Goal: Task Accomplishment & Management: Use online tool/utility

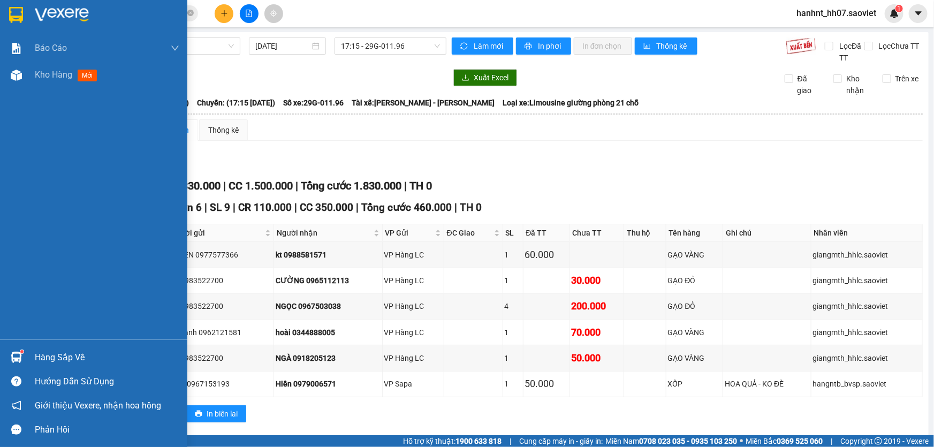
scroll to position [250, 0]
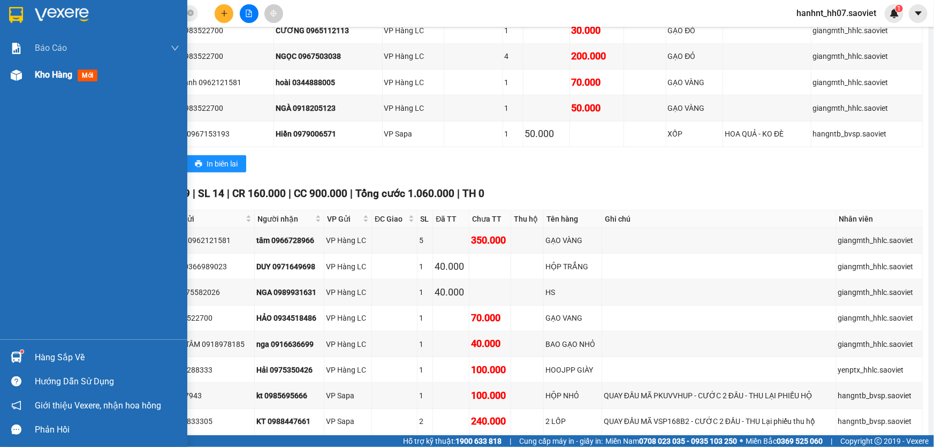
click at [86, 76] on span "mới" at bounding box center [88, 76] width 20 height 12
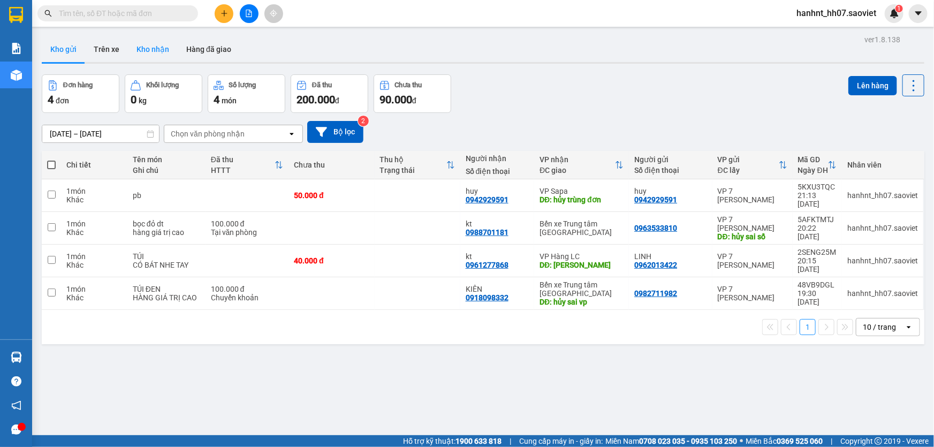
click at [150, 46] on button "Kho nhận" at bounding box center [153, 49] width 50 height 26
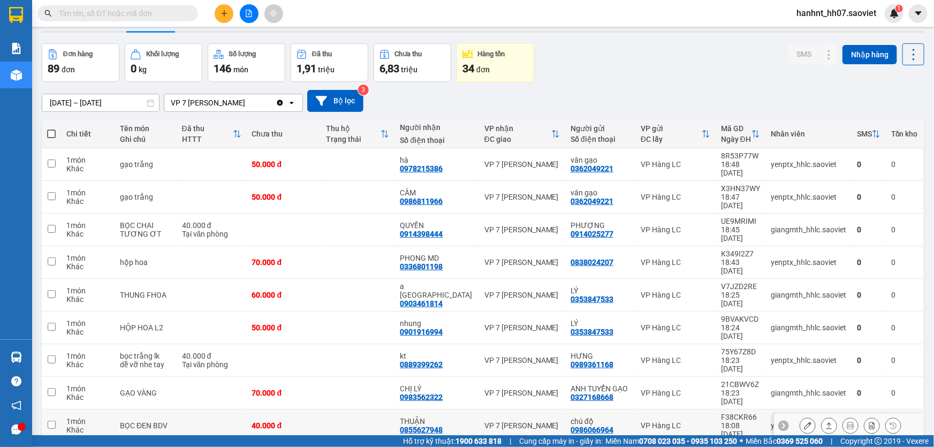
scroll to position [48, 0]
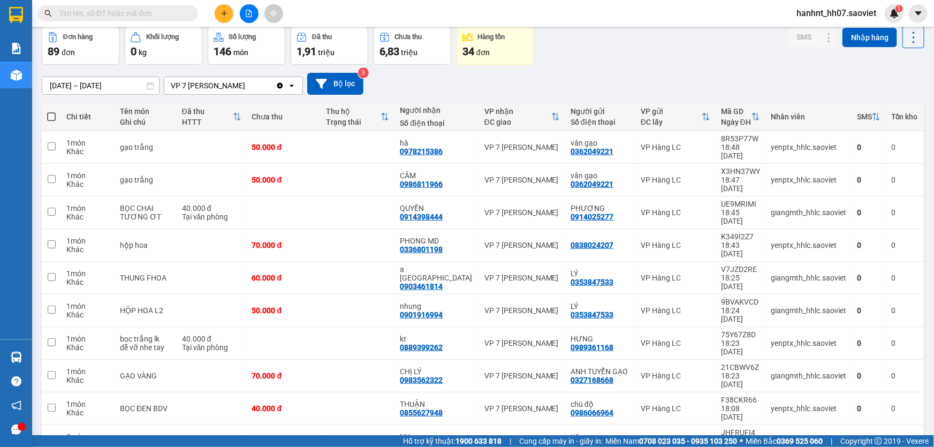
click at [867, 370] on div "100 / trang" at bounding box center [880, 364] width 64 height 19
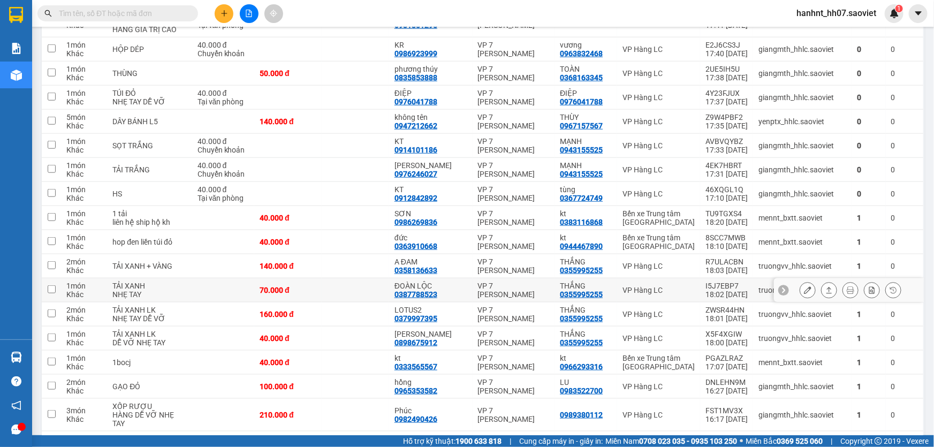
scroll to position [486, 0]
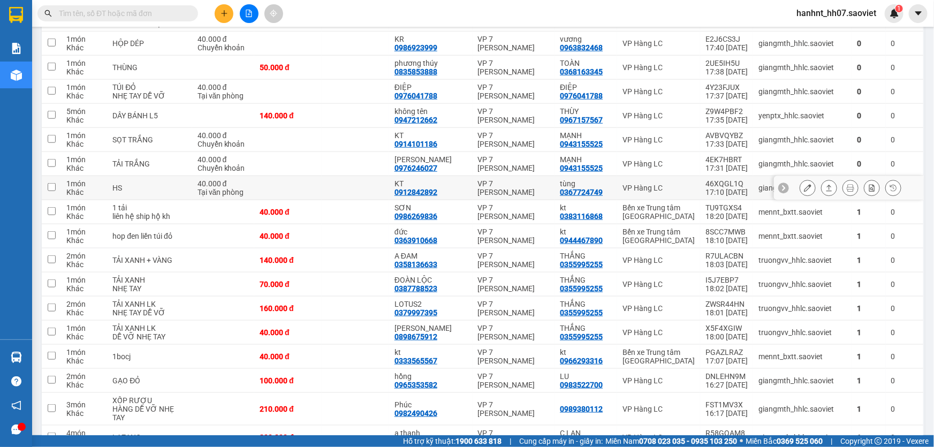
click at [66, 196] on div "Khác" at bounding box center [83, 192] width 35 height 9
checkbox input "true"
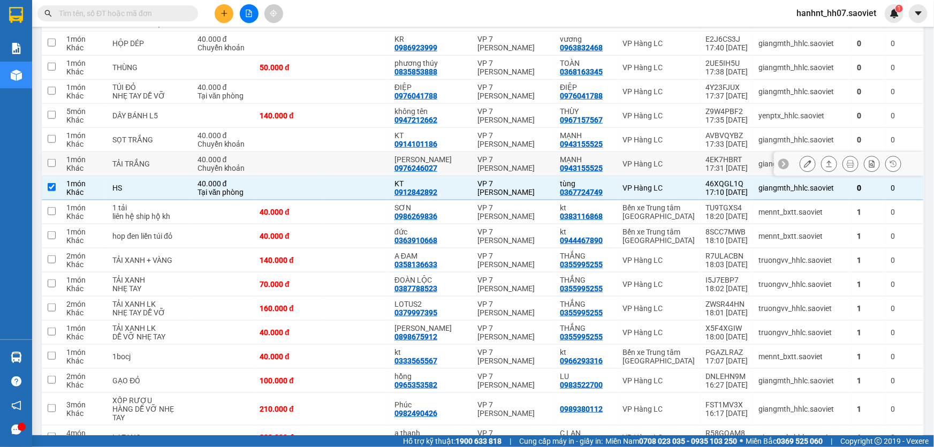
click at [96, 164] on div "1 món" at bounding box center [83, 159] width 35 height 9
checkbox input "true"
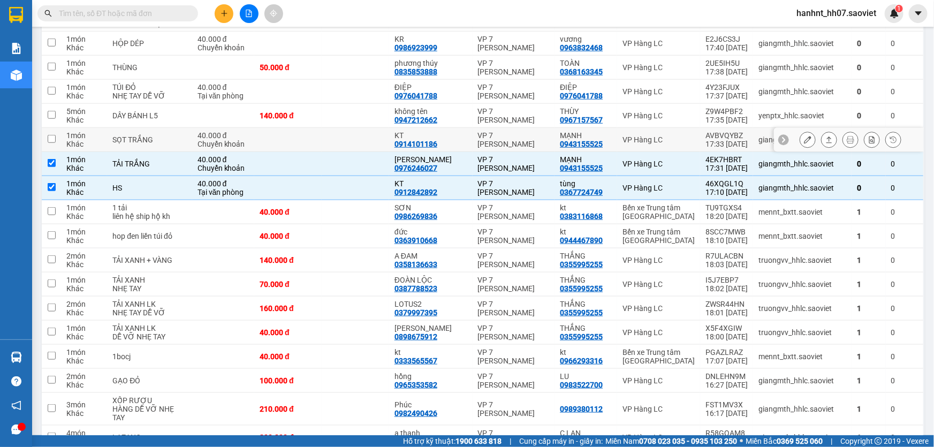
click at [102, 148] on div "Khác" at bounding box center [83, 144] width 35 height 9
checkbox input "true"
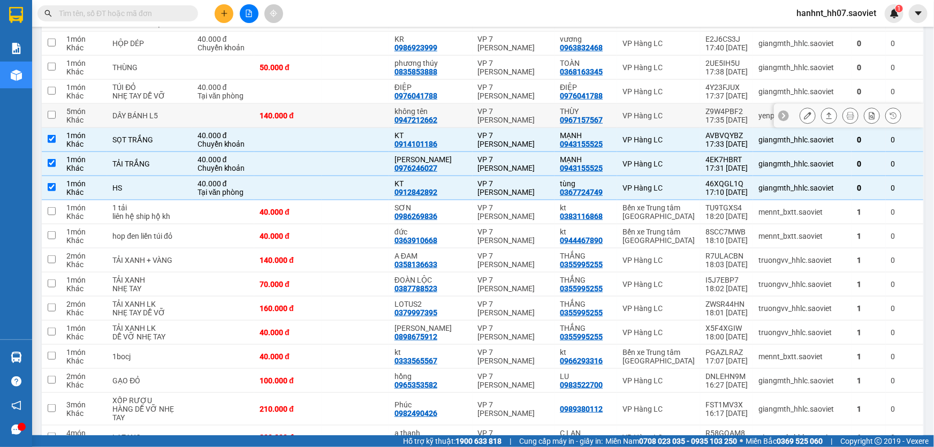
click at [114, 126] on td "DÂY BÁNH L5" at bounding box center [149, 116] width 85 height 24
checkbox input "true"
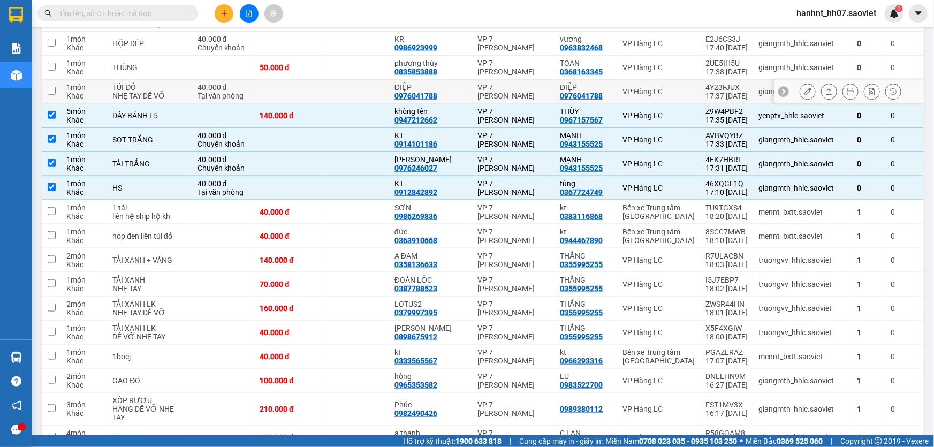
click at [120, 83] on div "TÚI ĐỎ" at bounding box center [149, 87] width 74 height 9
checkbox input "true"
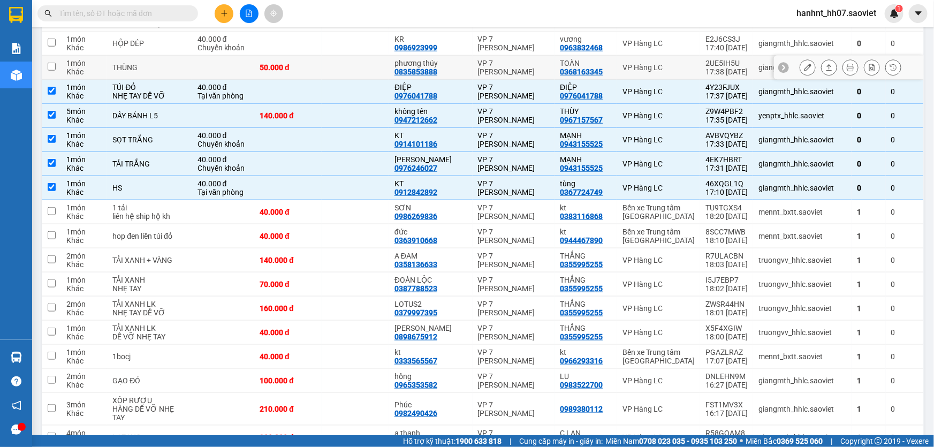
click at [121, 59] on td "THÙNG" at bounding box center [149, 68] width 85 height 24
checkbox input "true"
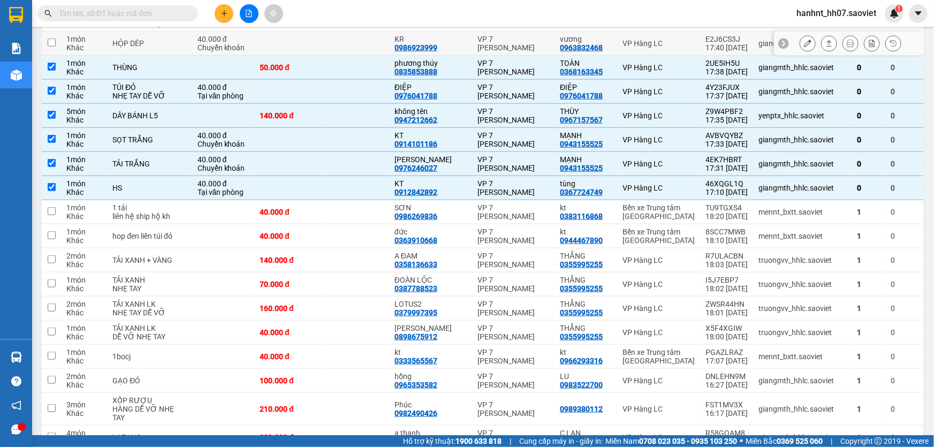
click at [133, 40] on div "HỘP DÉP" at bounding box center [149, 43] width 74 height 9
checkbox input "true"
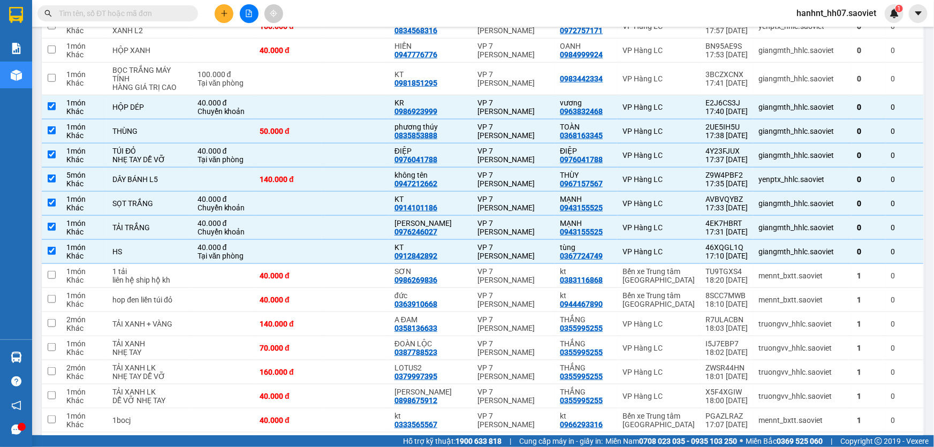
scroll to position [243, 0]
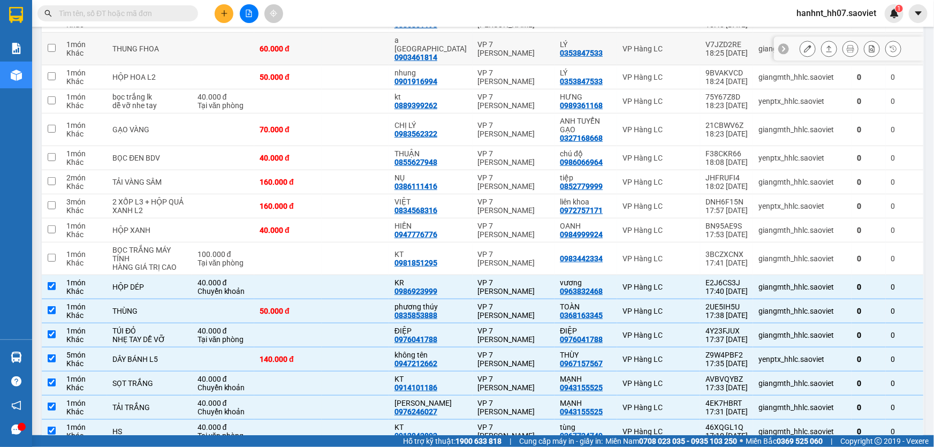
click at [123, 36] on td "THUNG FHOA" at bounding box center [149, 49] width 85 height 33
checkbox input "true"
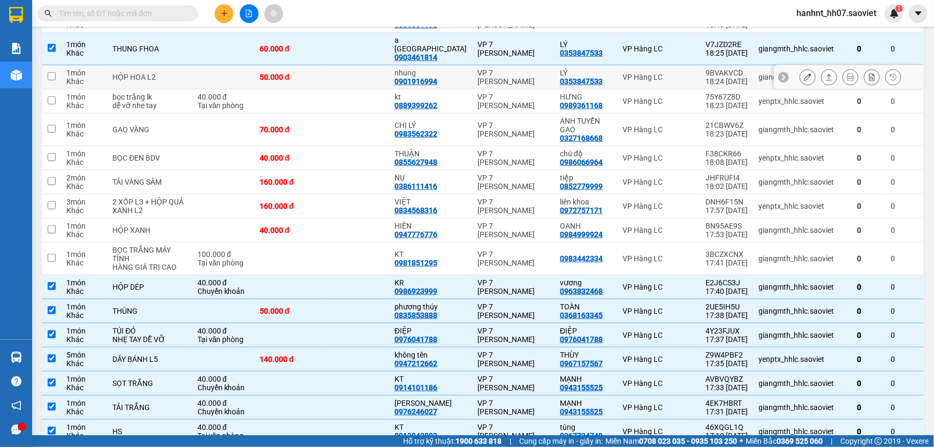
click at [126, 65] on td "HỘP HOA L2" at bounding box center [149, 77] width 85 height 24
checkbox input "true"
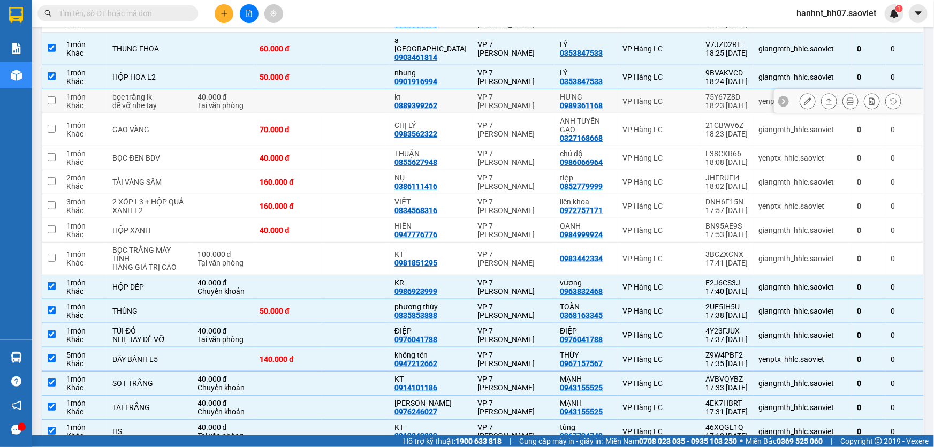
click at [127, 101] on div "dễ vỡ nhe tay" at bounding box center [149, 105] width 74 height 9
checkbox input "true"
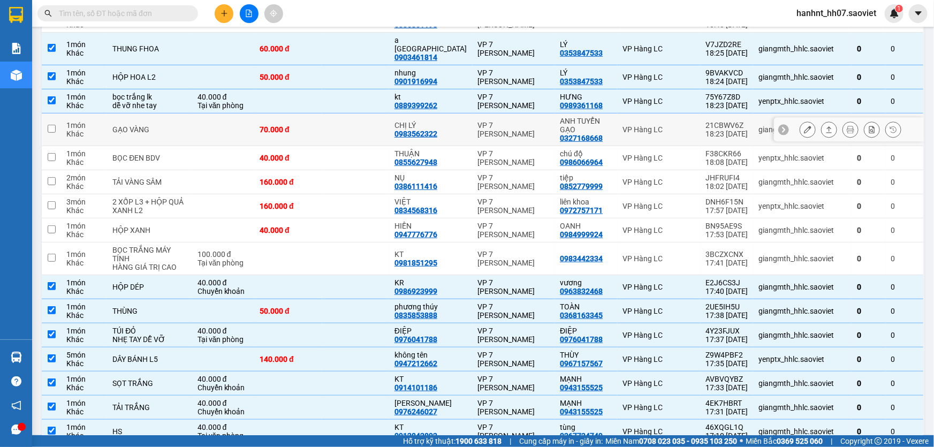
click at [133, 125] on div "GẠO VÀNG" at bounding box center [149, 129] width 74 height 9
checkbox input "true"
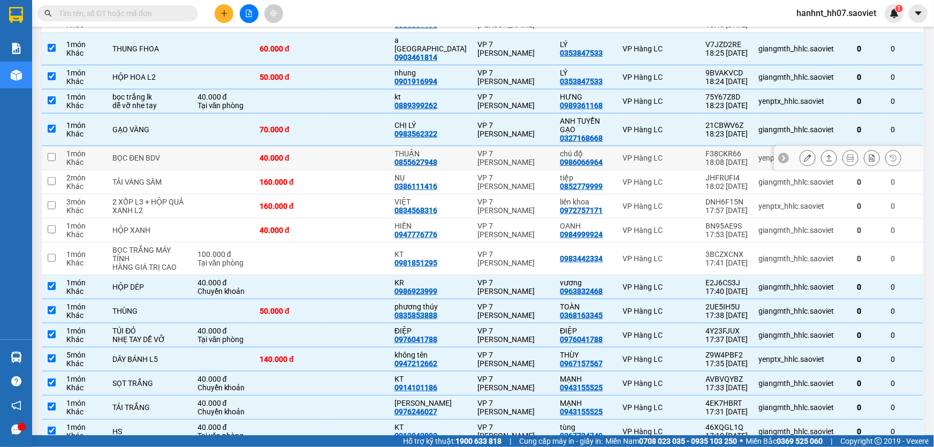
click at [139, 154] on div "BỌC ĐEN BDV" at bounding box center [149, 158] width 74 height 9
checkbox input "true"
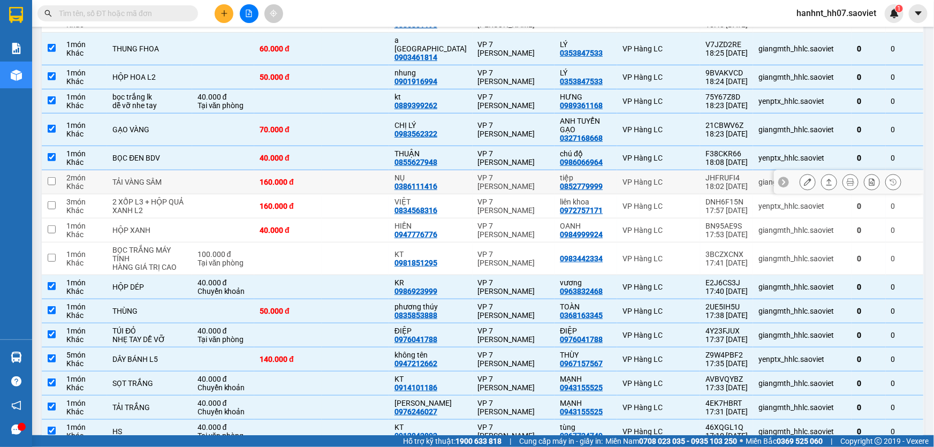
click at [139, 170] on td "TẢI VÀNG SÂM" at bounding box center [149, 182] width 85 height 24
checkbox input "true"
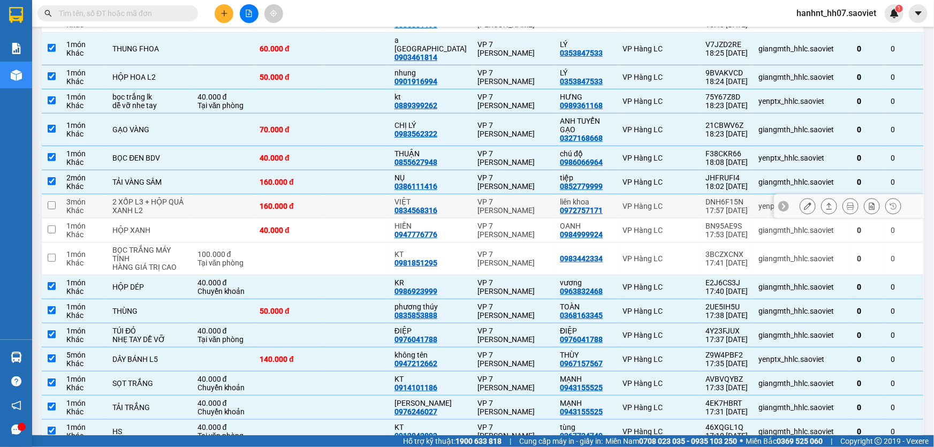
click at [137, 197] on div "2 XỐP L3 + HỘP QUẢ XANH L2" at bounding box center [149, 205] width 74 height 17
checkbox input "true"
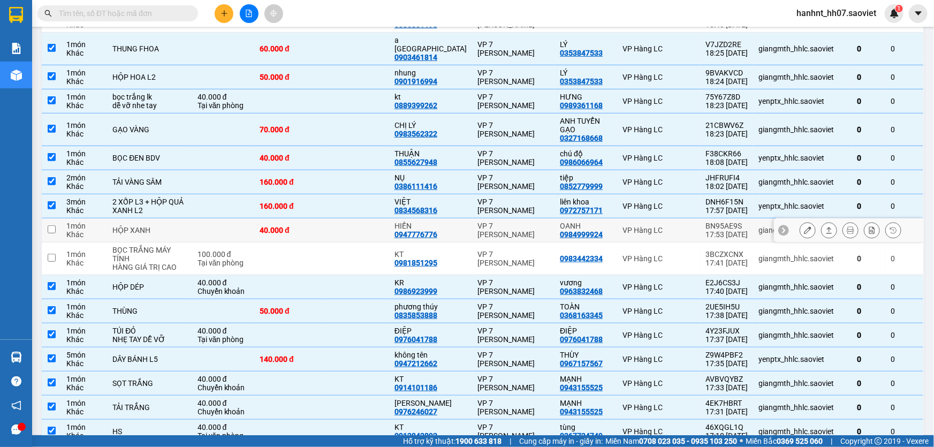
drag, startPoint x: 134, startPoint y: 218, endPoint x: 134, endPoint y: 225, distance: 7.0
click at [134, 226] on div "HỘP XANH" at bounding box center [149, 230] width 74 height 9
checkbox input "true"
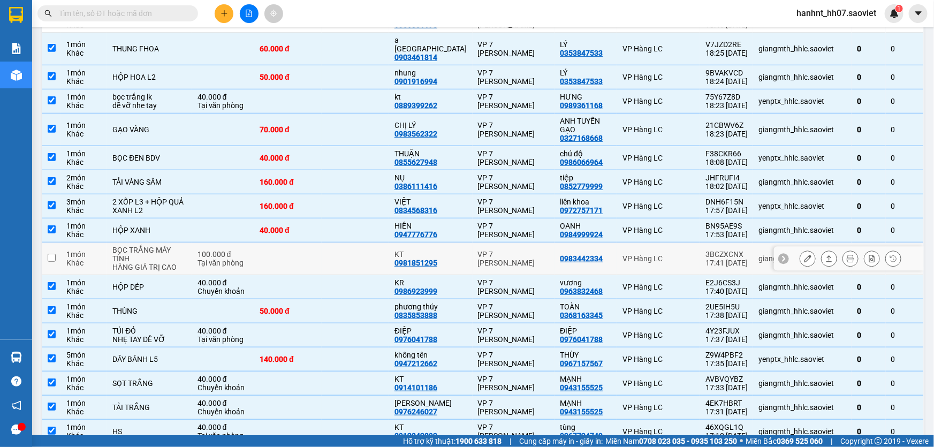
click at [129, 248] on div "BỌC TRẮNG MÁY TÍNH" at bounding box center [149, 254] width 74 height 17
checkbox input "true"
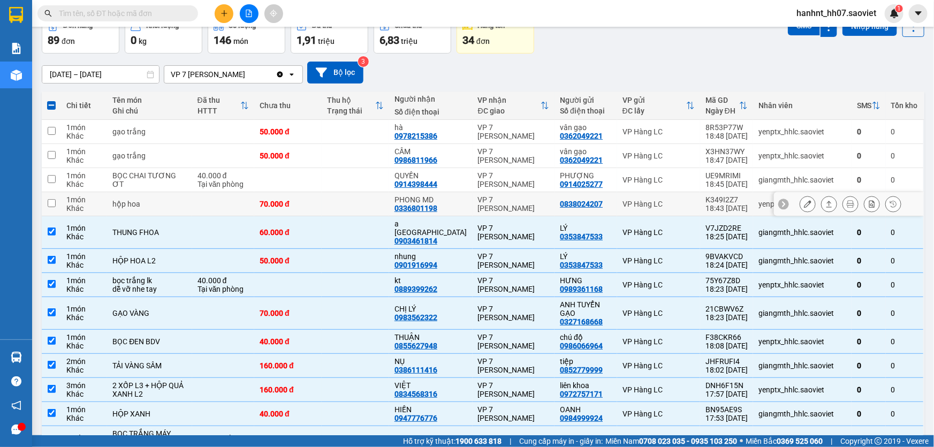
scroll to position [48, 0]
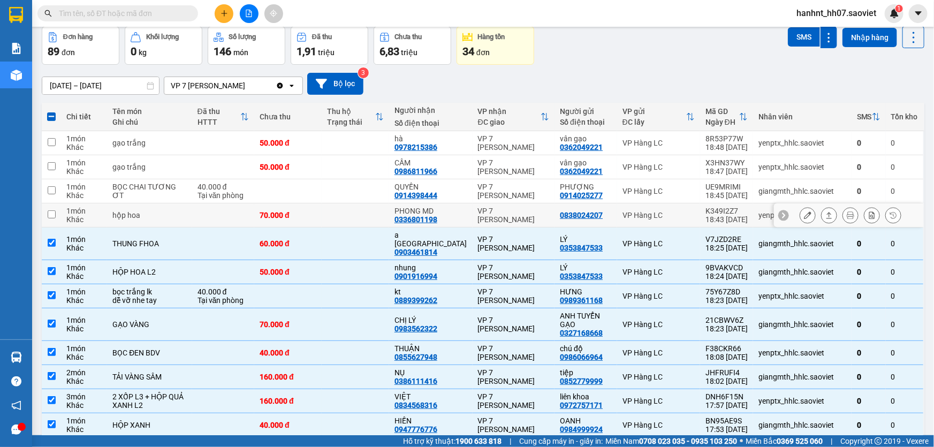
click at [144, 217] on div "hộp hoa" at bounding box center [149, 215] width 74 height 9
checkbox input "true"
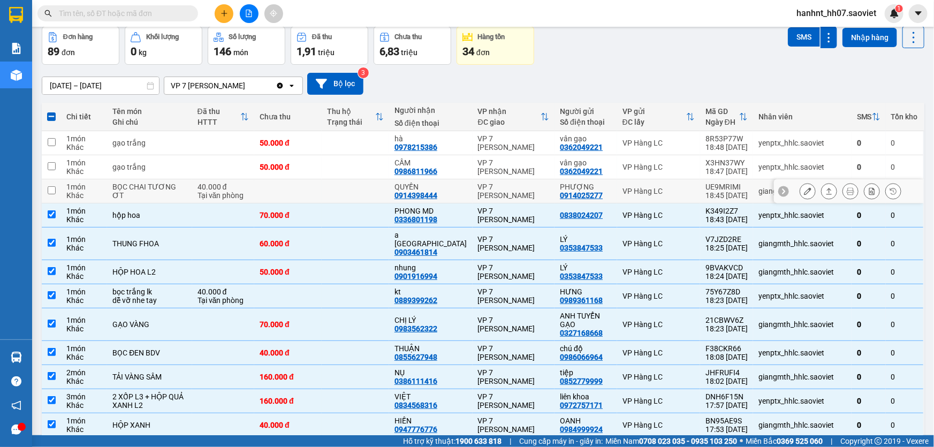
click at [150, 189] on div "BỌC CHAI TƯƠNG ƠT" at bounding box center [149, 190] width 74 height 17
checkbox input "true"
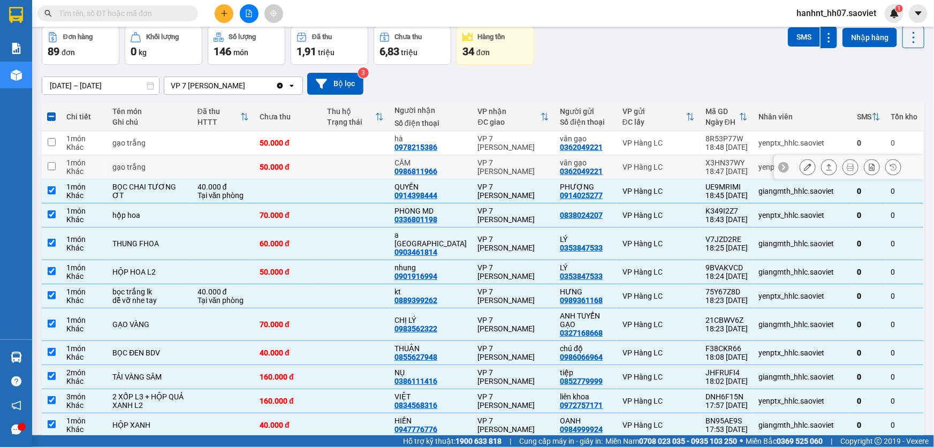
click at [150, 166] on div "gạo trắng" at bounding box center [149, 167] width 74 height 9
checkbox input "true"
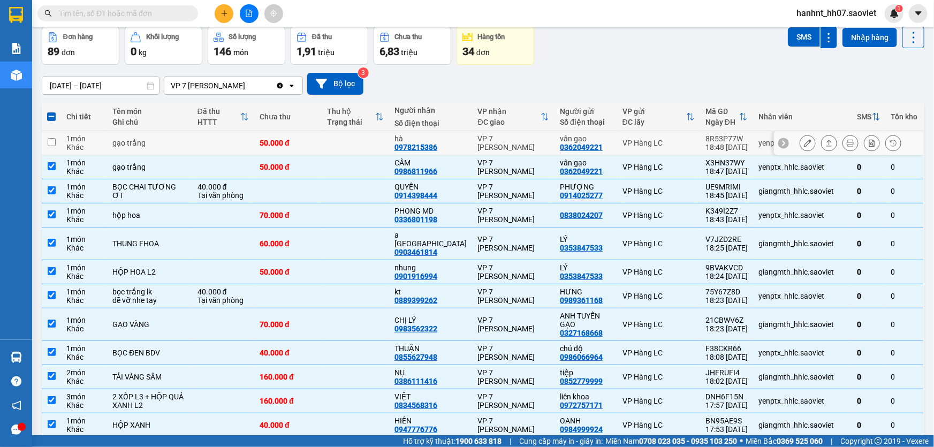
click at [150, 143] on div "gạo trắng" at bounding box center [149, 143] width 74 height 9
checkbox input "true"
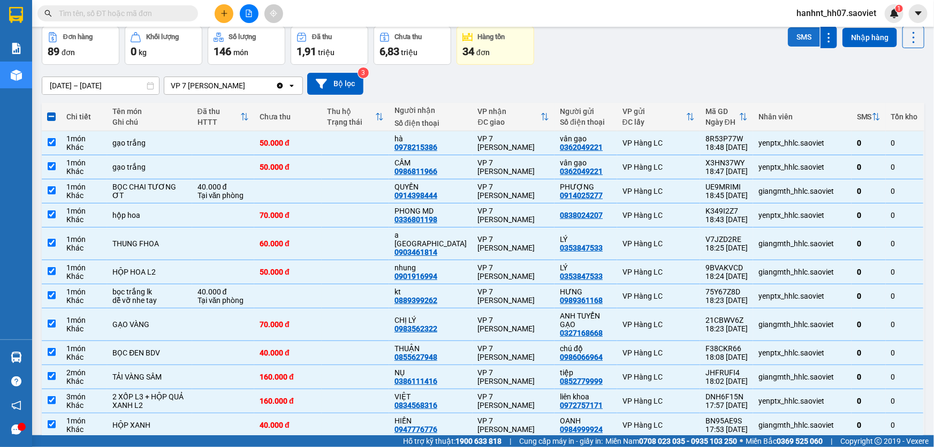
click at [792, 37] on button "SMS" at bounding box center [804, 36] width 32 height 19
